Goal: Task Accomplishment & Management: Manage account settings

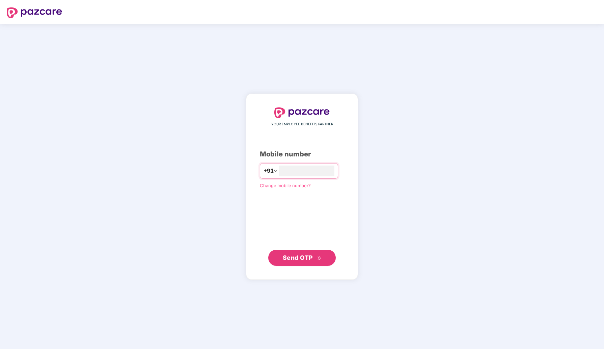
type input "**********"
click at [313, 256] on span "Send OTP" at bounding box center [302, 257] width 39 height 9
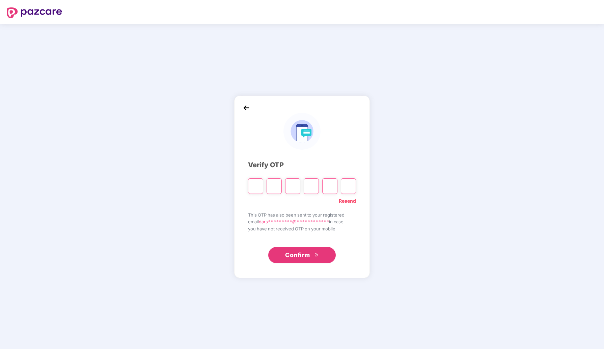
type input "*"
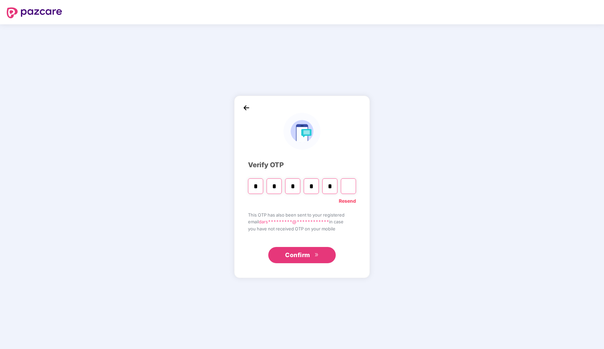
type input "*"
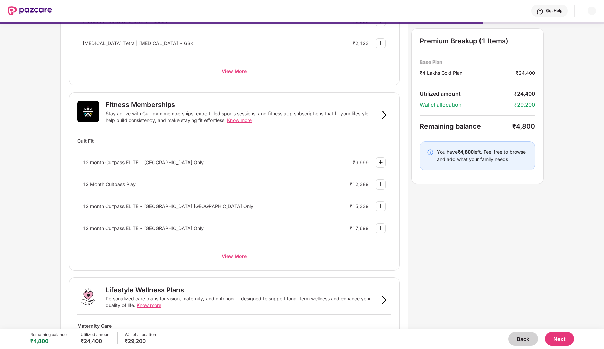
scroll to position [178, 0]
click at [234, 257] on div "View More" at bounding box center [234, 257] width 314 height 12
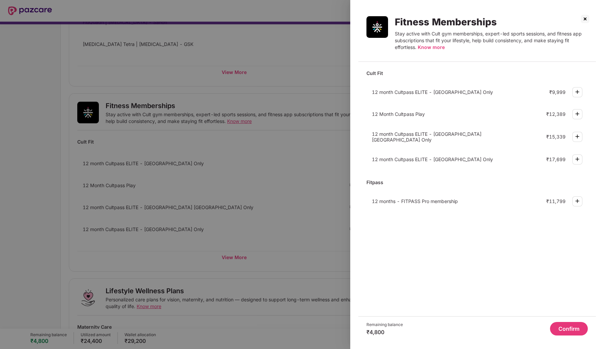
click at [588, 20] on img at bounding box center [585, 19] width 11 height 11
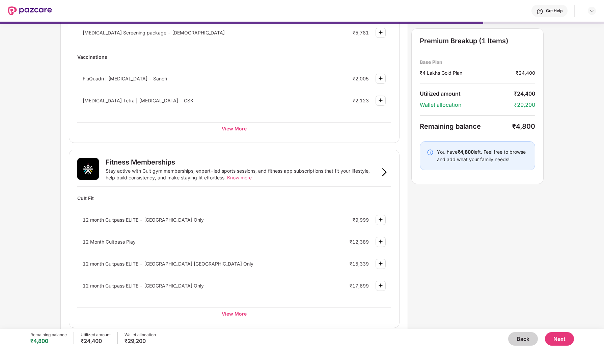
scroll to position [0, 0]
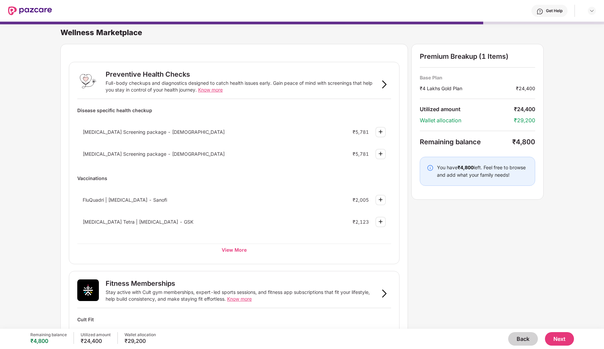
click at [527, 341] on button "Back" at bounding box center [523, 339] width 30 height 14
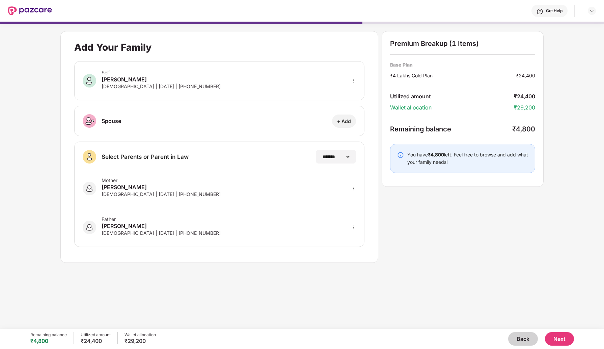
click at [525, 340] on button "Back" at bounding box center [523, 339] width 30 height 14
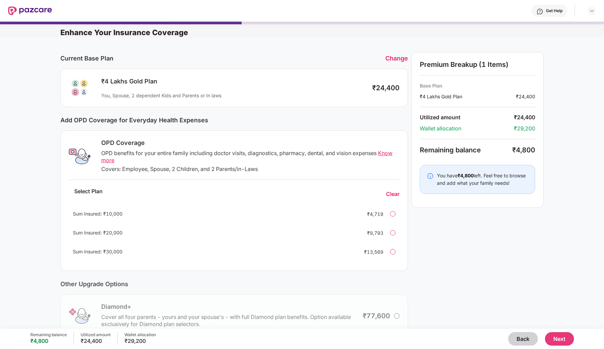
click at [522, 338] on button "Back" at bounding box center [523, 339] width 30 height 14
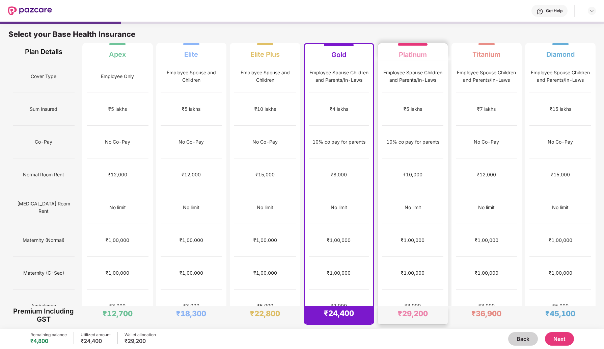
click at [413, 322] on div "+/-6.5" at bounding box center [413, 338] width 61 height 33
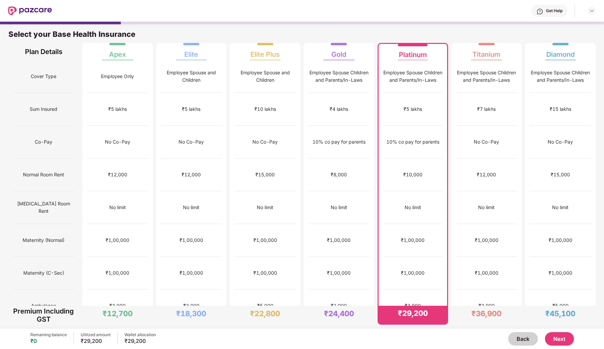
click at [560, 340] on button "Next" at bounding box center [559, 339] width 29 height 14
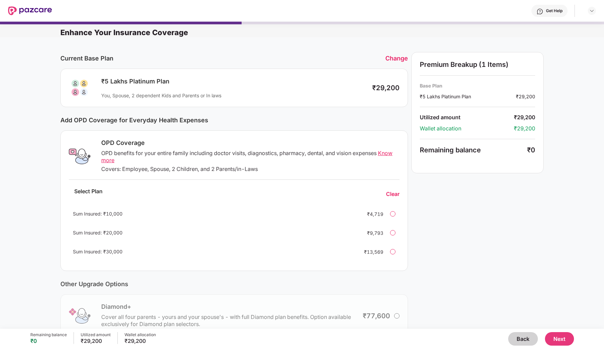
scroll to position [65, 0]
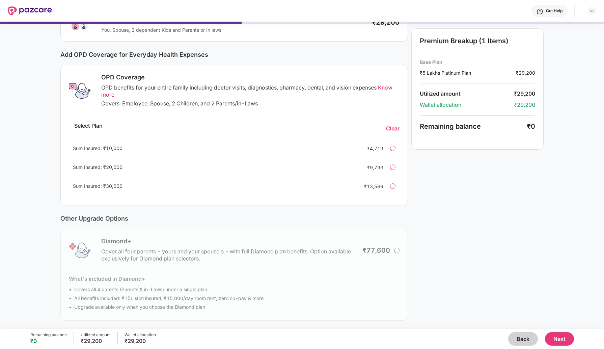
click at [549, 337] on button "Next" at bounding box center [559, 339] width 29 height 14
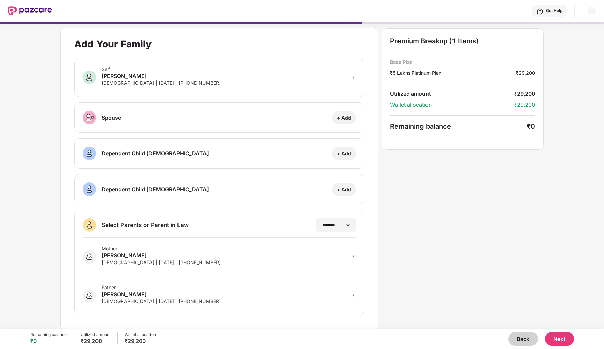
scroll to position [3, 0]
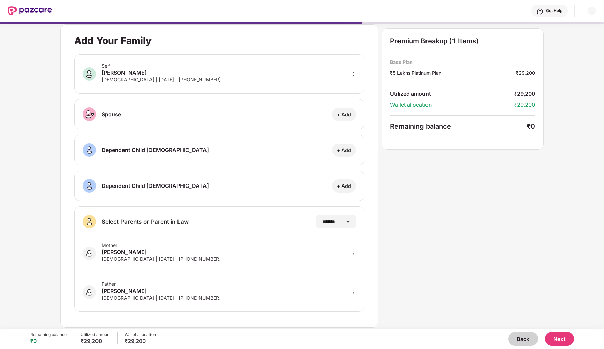
click at [555, 338] on button "Next" at bounding box center [559, 339] width 29 height 14
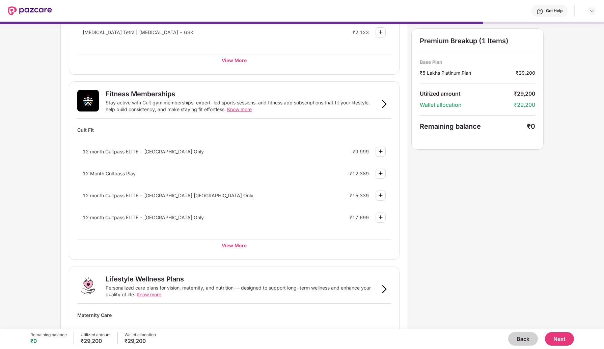
scroll to position [303, 0]
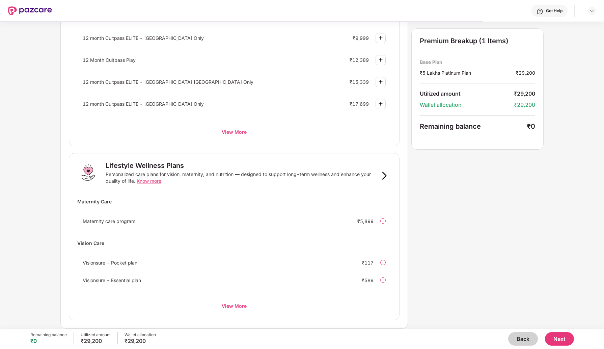
click at [559, 336] on button "Next" at bounding box center [559, 339] width 29 height 14
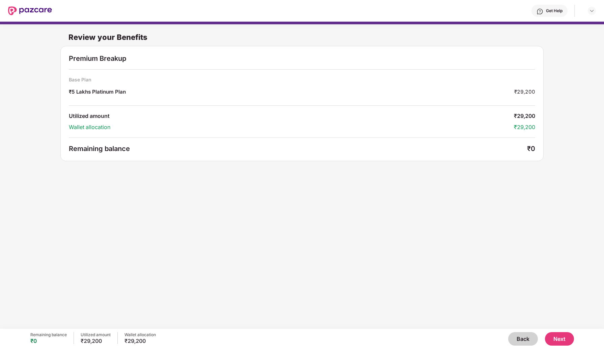
click at [561, 340] on button "Next" at bounding box center [559, 339] width 29 height 14
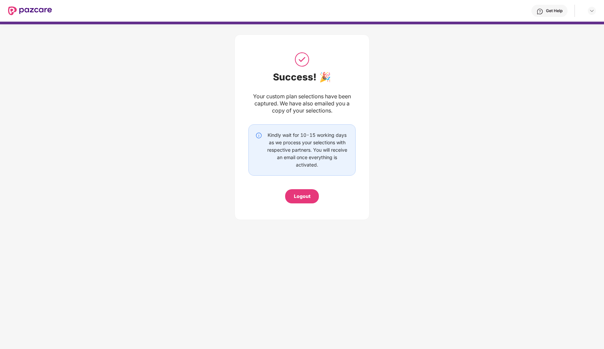
click at [309, 198] on div "Logout" at bounding box center [302, 195] width 17 height 7
